Goal: Use online tool/utility: Utilize a website feature to perform a specific function

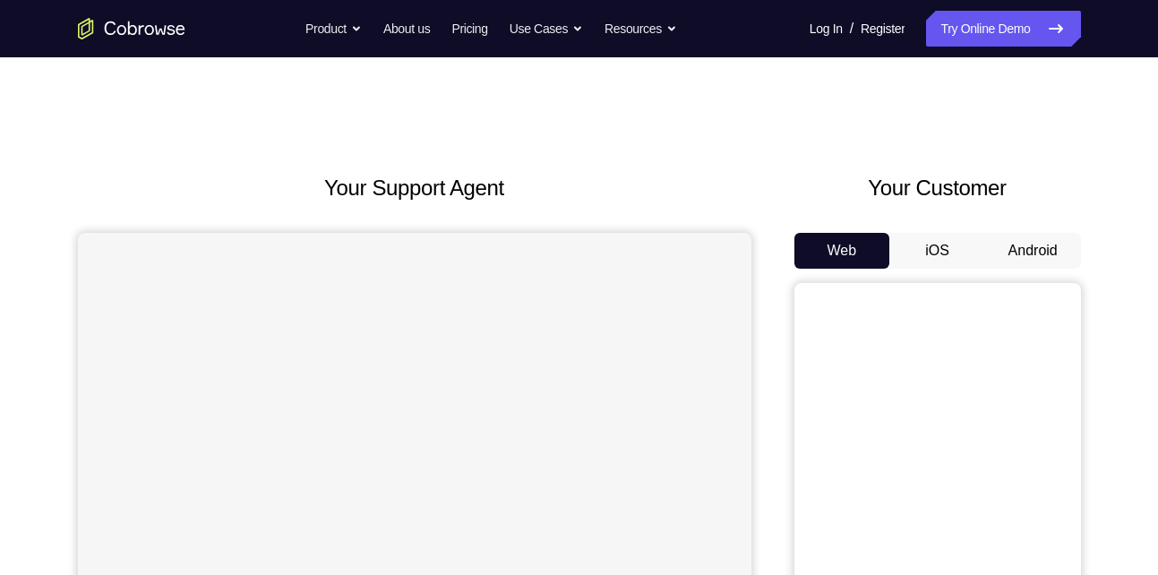
click at [934, 266] on button "iOS" at bounding box center [937, 251] width 96 height 36
click at [1010, 261] on button "Android" at bounding box center [1033, 251] width 96 height 36
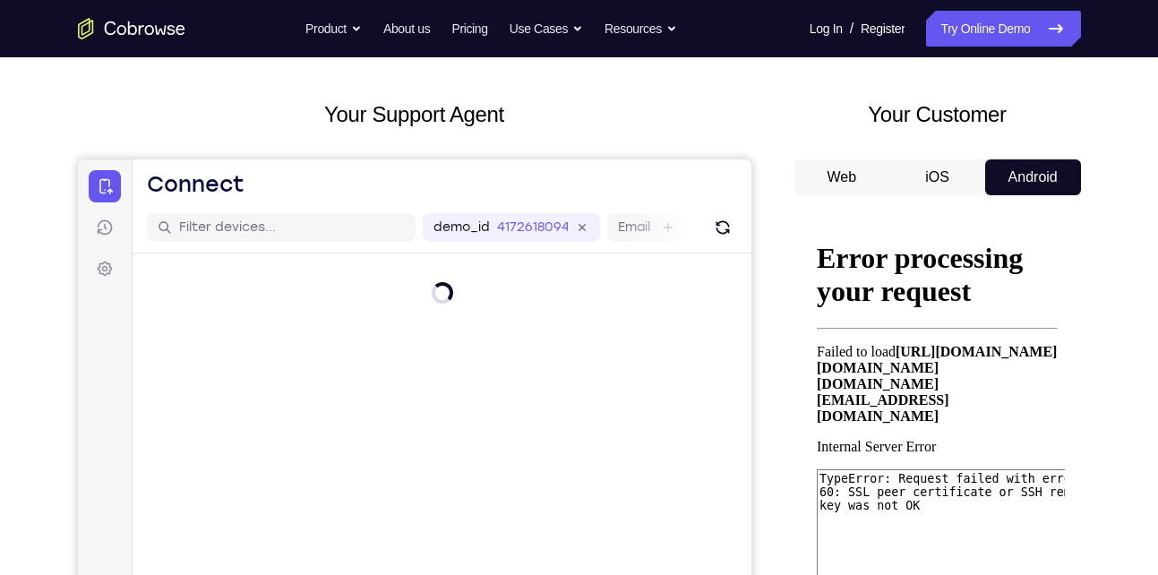
click at [955, 184] on button "iOS" at bounding box center [937, 177] width 96 height 36
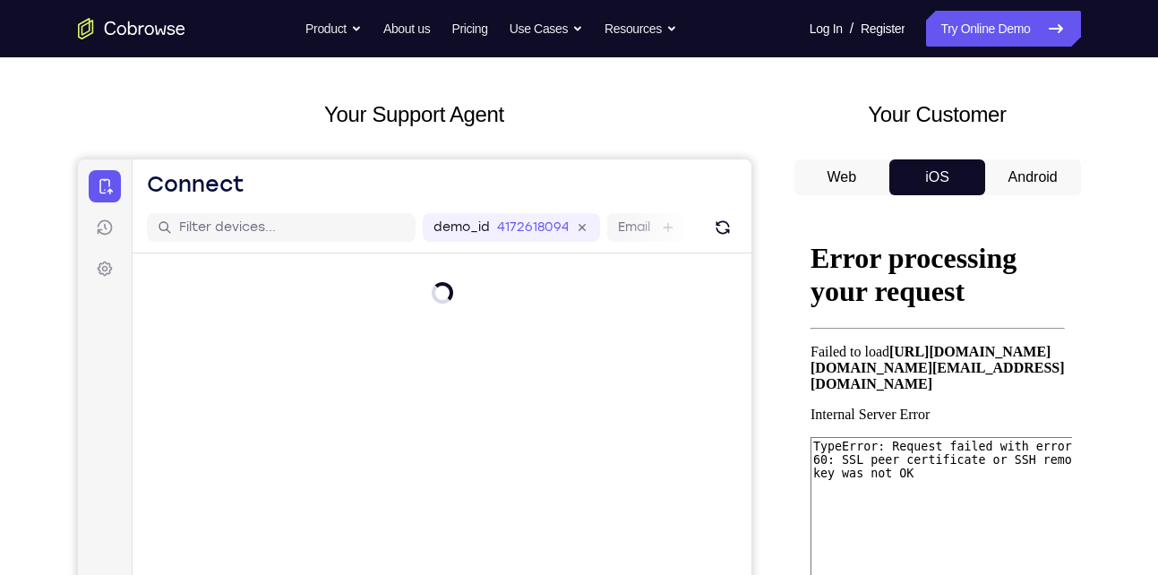
click at [1035, 167] on button "Android" at bounding box center [1033, 177] width 96 height 36
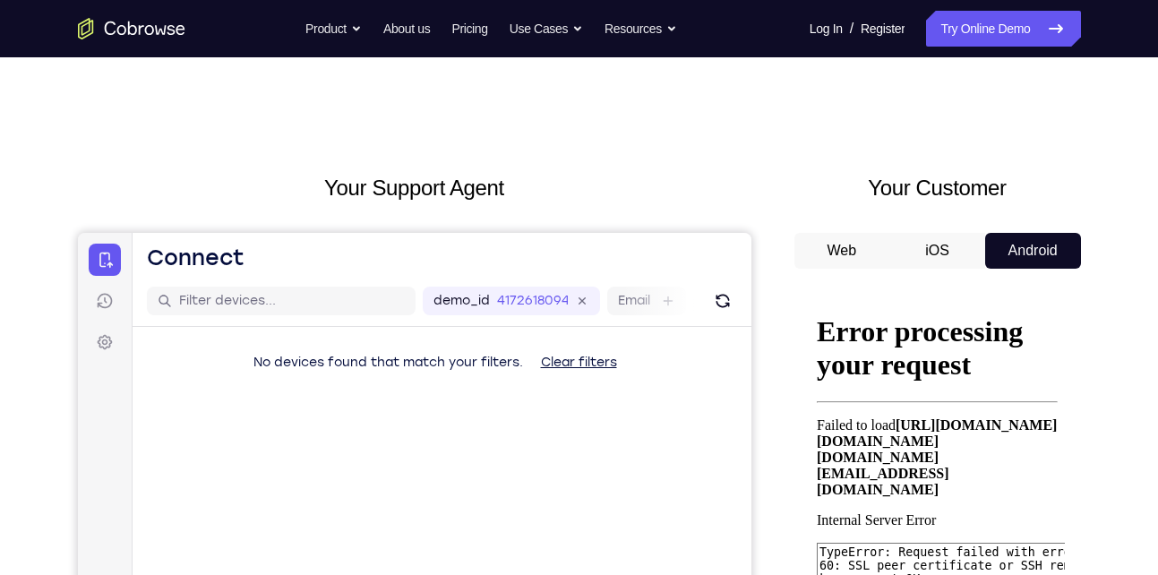
click at [119, 22] on icon "Go to the home page" at bounding box center [131, 28] width 107 height 21
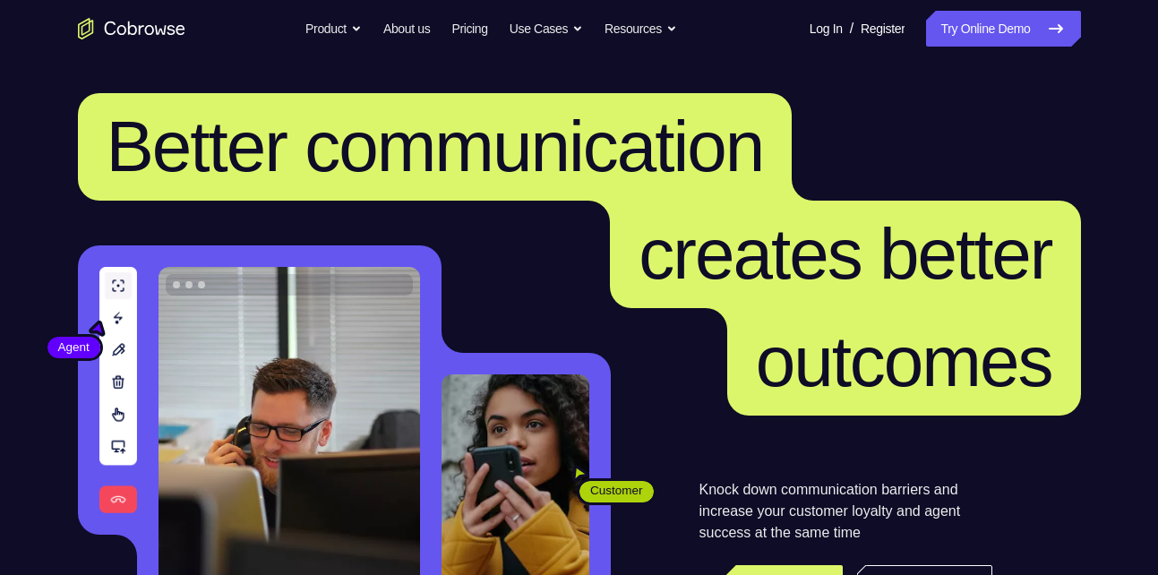
click at [1016, 25] on link "Try Online Demo" at bounding box center [1003, 29] width 154 height 36
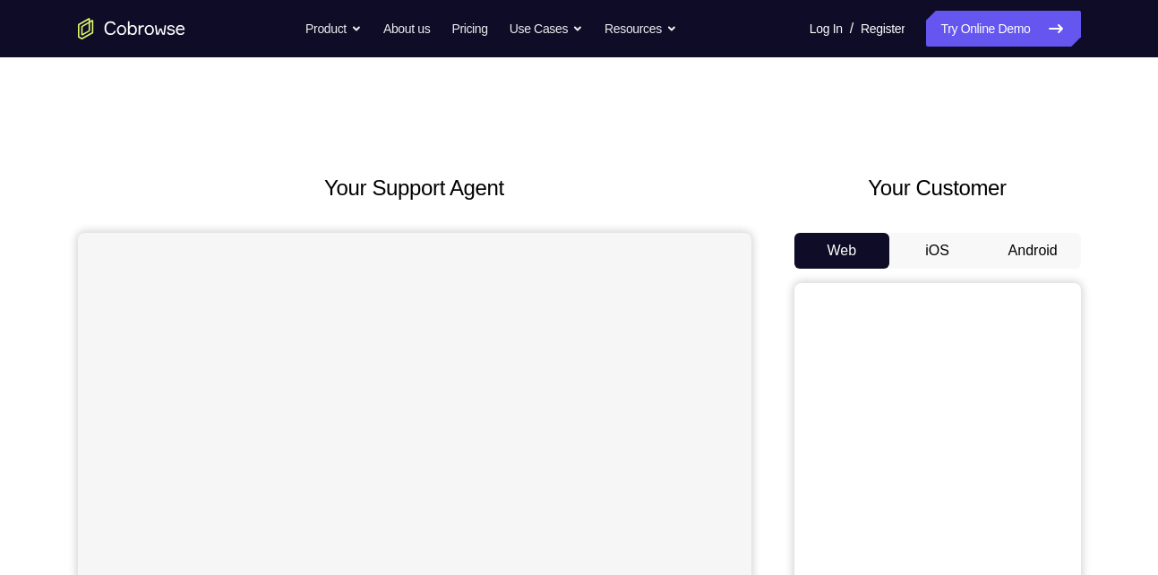
click at [1024, 250] on button "Android" at bounding box center [1033, 251] width 96 height 36
